Goal: Find specific page/section: Find specific page/section

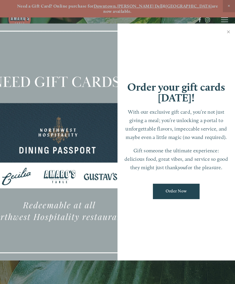
click at [225, 20] on div at bounding box center [117, 142] width 235 height 284
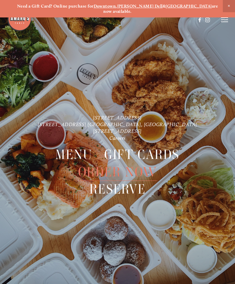
click at [224, 22] on icon at bounding box center [224, 19] width 7 height 5
click at [77, 148] on span "Menu" at bounding box center [73, 154] width 37 height 17
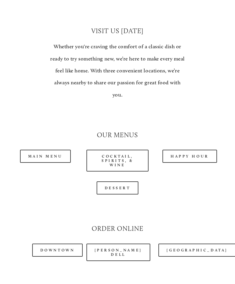
scroll to position [433, 0]
click at [193, 150] on link "Happy Hour" at bounding box center [190, 156] width 55 height 13
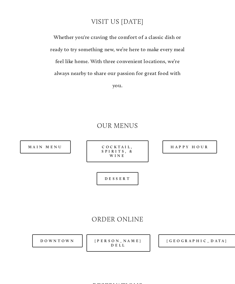
click at [39, 140] on link "Main Menu" at bounding box center [45, 146] width 51 height 13
